Goal: Check status: Check status

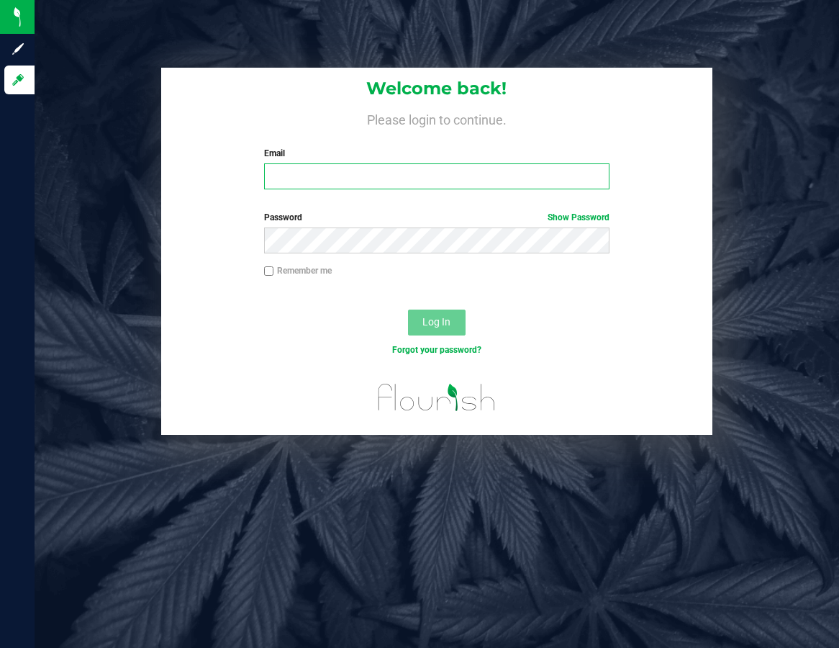
click at [360, 175] on input "Email" at bounding box center [436, 176] width 345 height 26
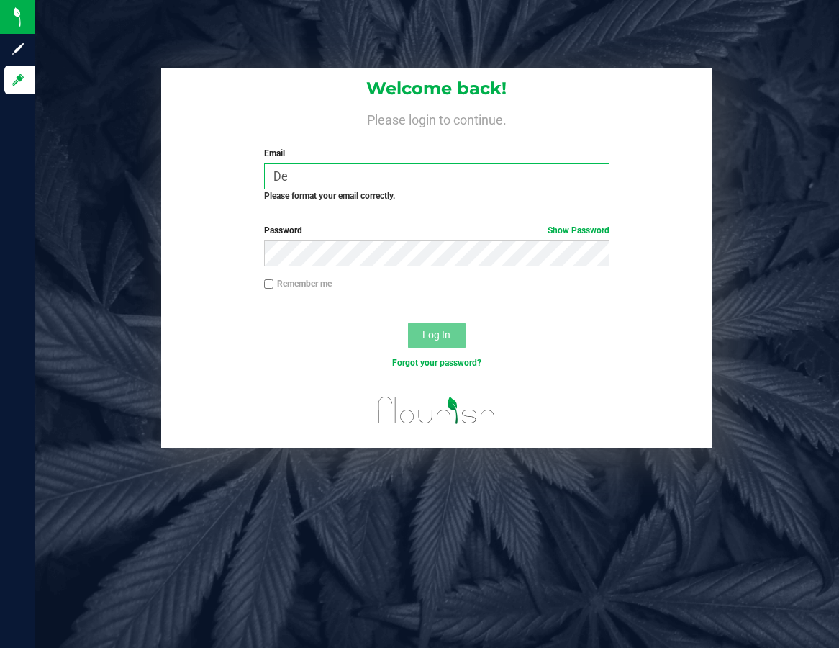
type input "D"
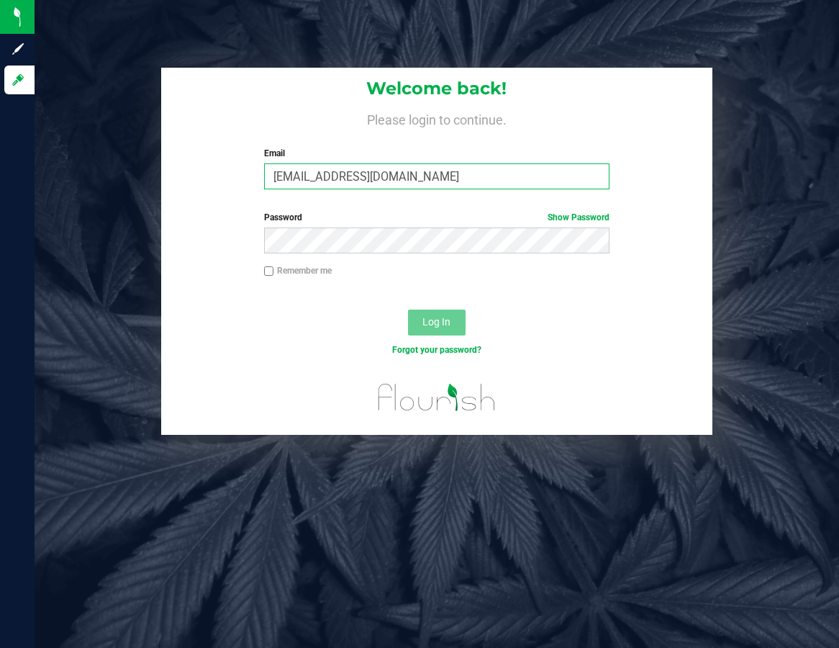
type input "[EMAIL_ADDRESS][DOMAIN_NAME]"
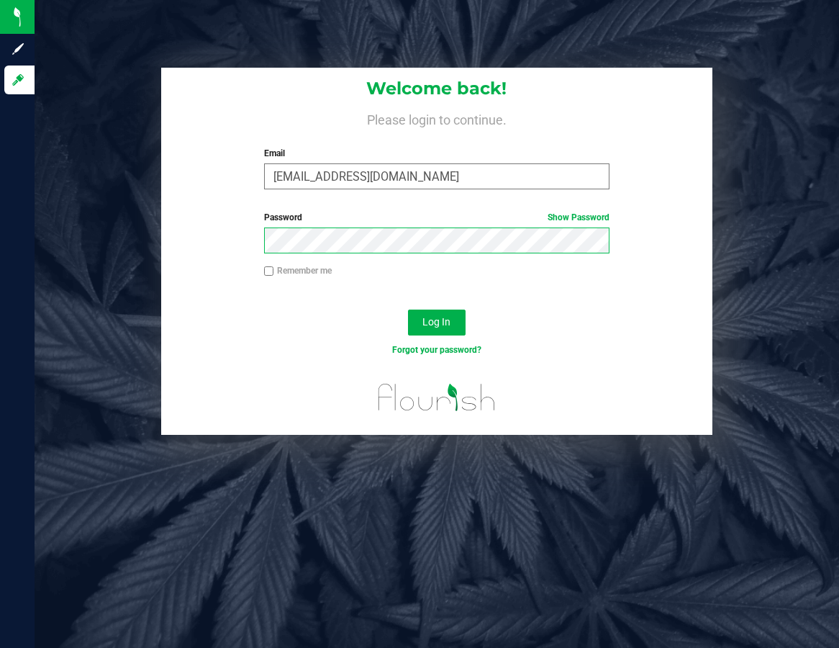
click at [408, 309] on button "Log In" at bounding box center [437, 322] width 58 height 26
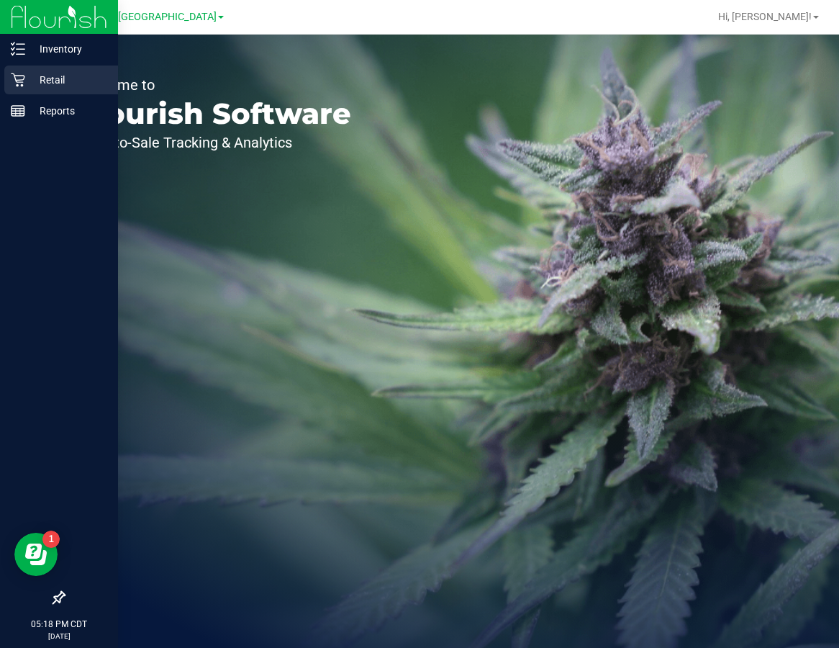
click at [40, 73] on p "Retail" at bounding box center [68, 79] width 86 height 17
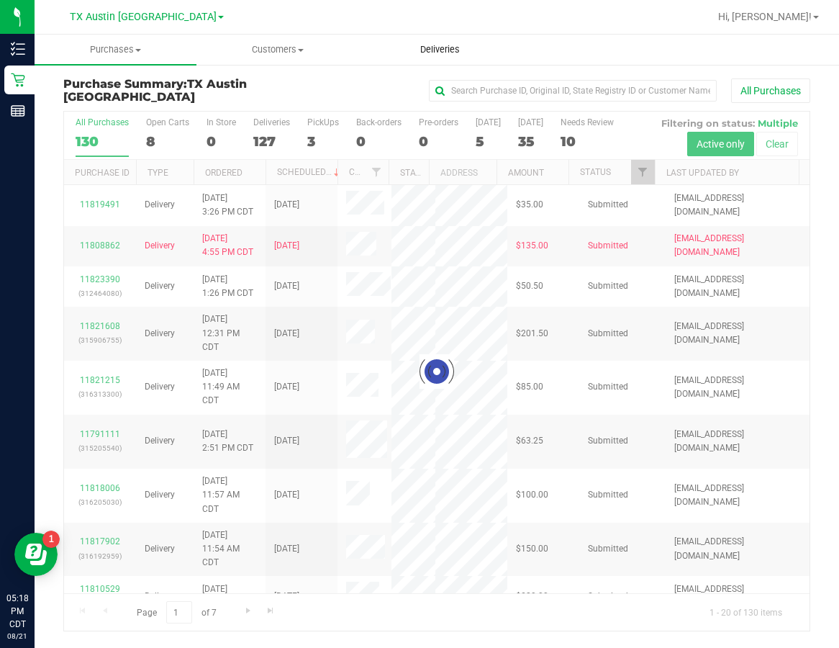
click at [436, 50] on span "Deliveries" at bounding box center [440, 49] width 78 height 13
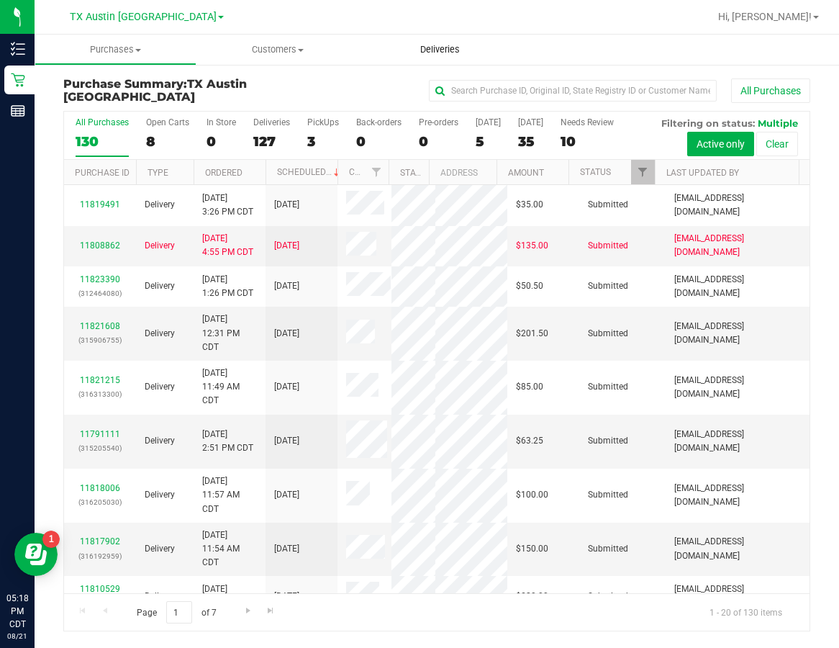
click at [431, 46] on span "Deliveries" at bounding box center [440, 49] width 78 height 13
